Goal: Check status: Check status

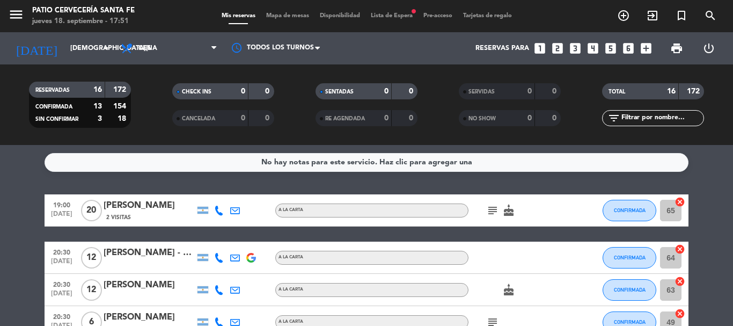
click at [496, 206] on icon "subject" at bounding box center [492, 210] width 13 height 13
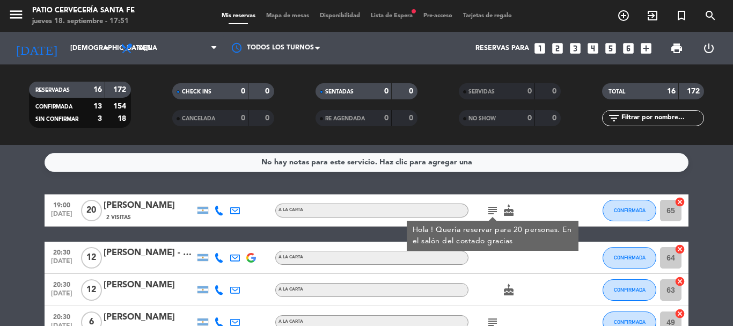
click at [491, 191] on div "No hay notas para este servicio. Haz clic para agregar una 19:00 [DATE] [PERSON…" at bounding box center [366, 235] width 733 height 181
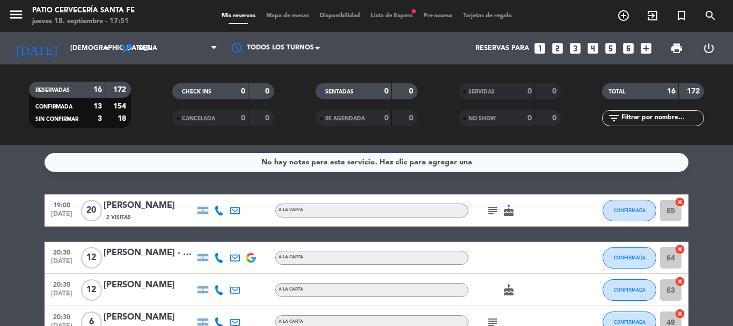
scroll to position [54, 0]
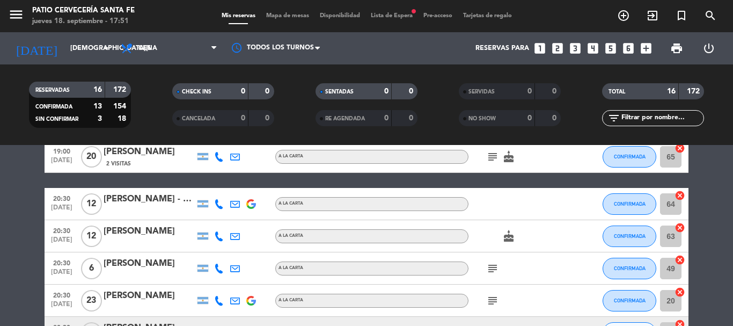
click at [493, 267] on icon "subject" at bounding box center [492, 268] width 13 height 13
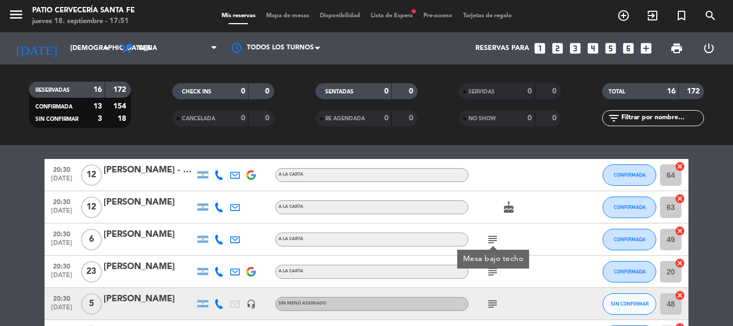
scroll to position [107, 0]
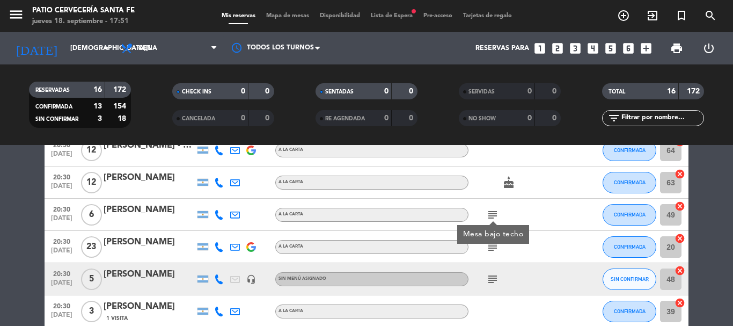
click at [491, 249] on icon "subject" at bounding box center [492, 246] width 13 height 13
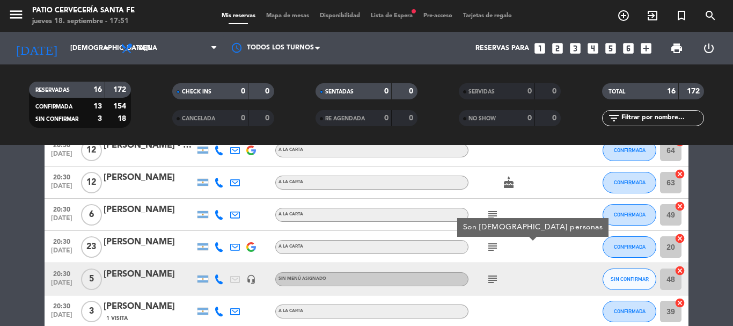
click at [494, 277] on icon "subject" at bounding box center [492, 278] width 13 height 13
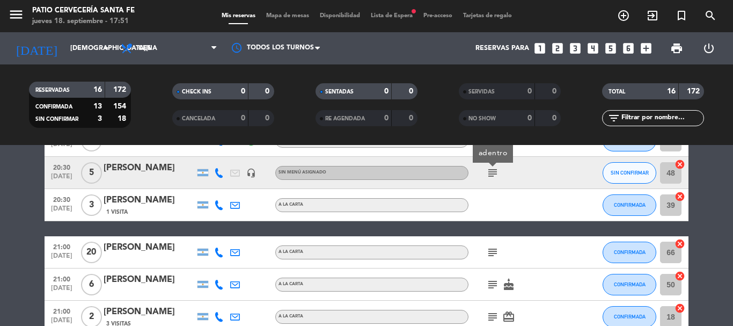
scroll to position [215, 0]
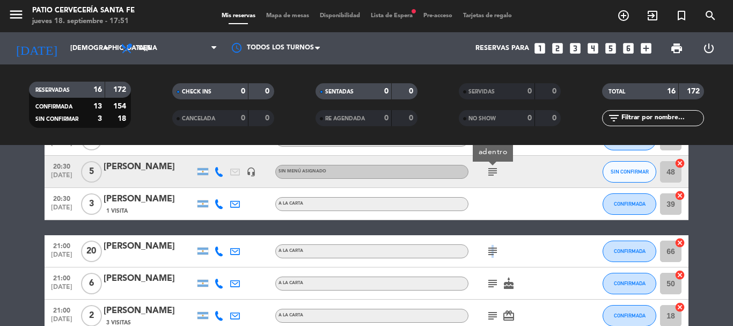
click at [491, 254] on icon "subject" at bounding box center [492, 251] width 13 height 13
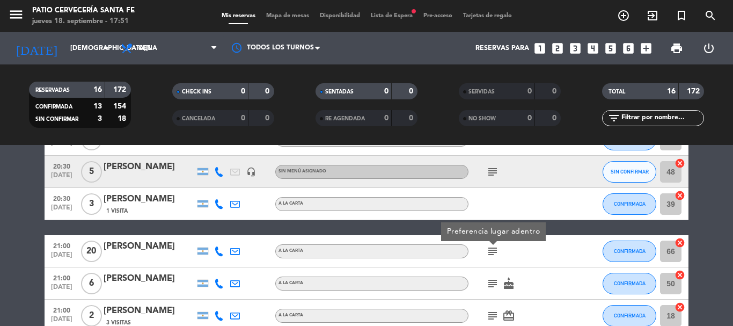
click at [494, 284] on icon "subject" at bounding box center [492, 283] width 13 height 13
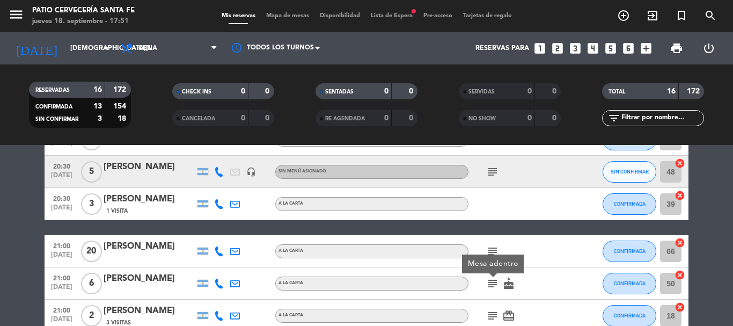
scroll to position [268, 0]
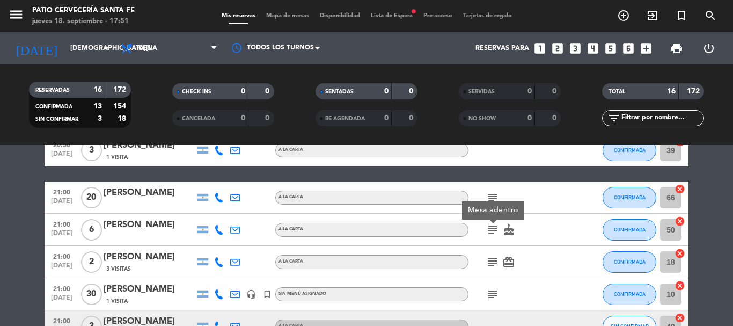
click at [492, 267] on icon "subject" at bounding box center [492, 261] width 13 height 13
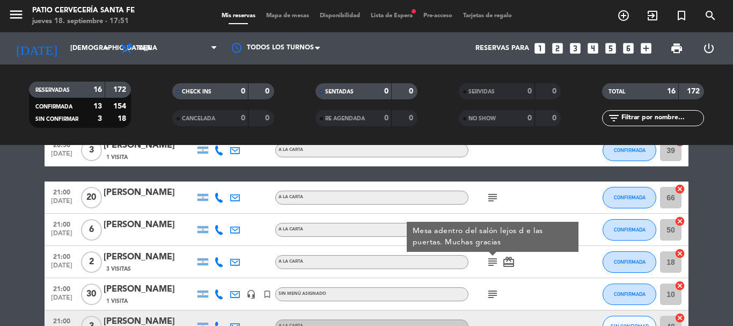
click at [492, 290] on icon "subject" at bounding box center [492, 293] width 13 height 13
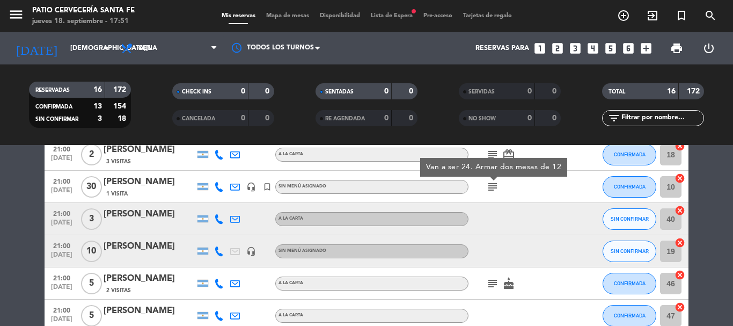
scroll to position [429, 0]
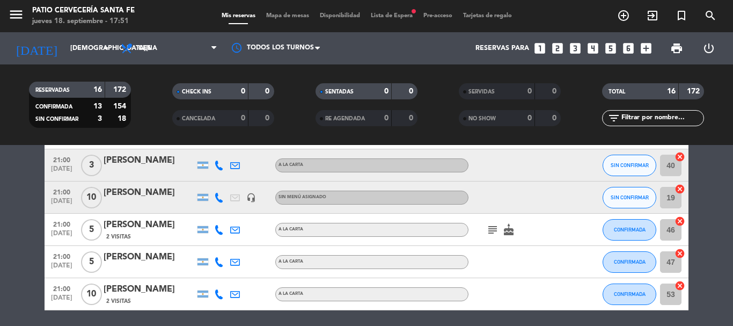
click at [495, 233] on icon "subject" at bounding box center [492, 229] width 13 height 13
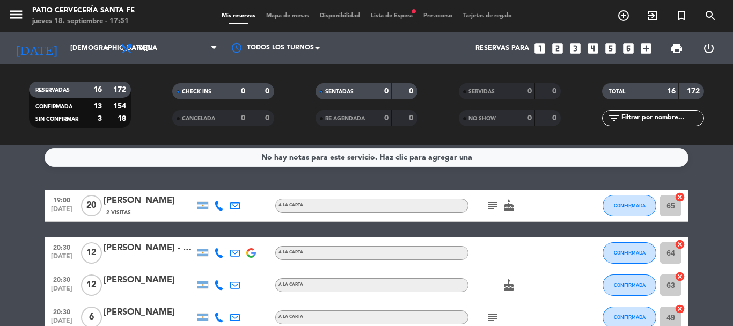
scroll to position [0, 0]
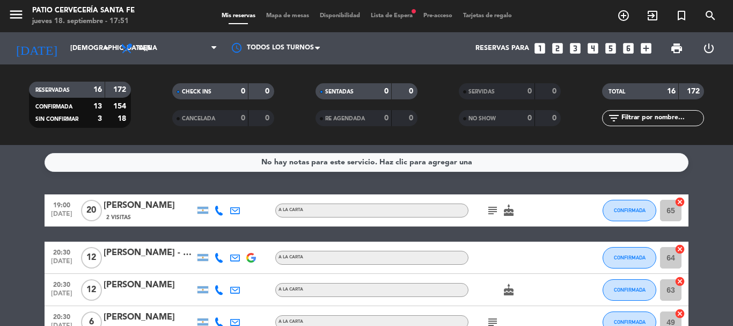
click at [416, 179] on div "No hay notas para este servicio. Haz clic para agregar una 19:00 [DATE] [PERSON…" at bounding box center [366, 235] width 733 height 181
